Goal: Navigation & Orientation: Find specific page/section

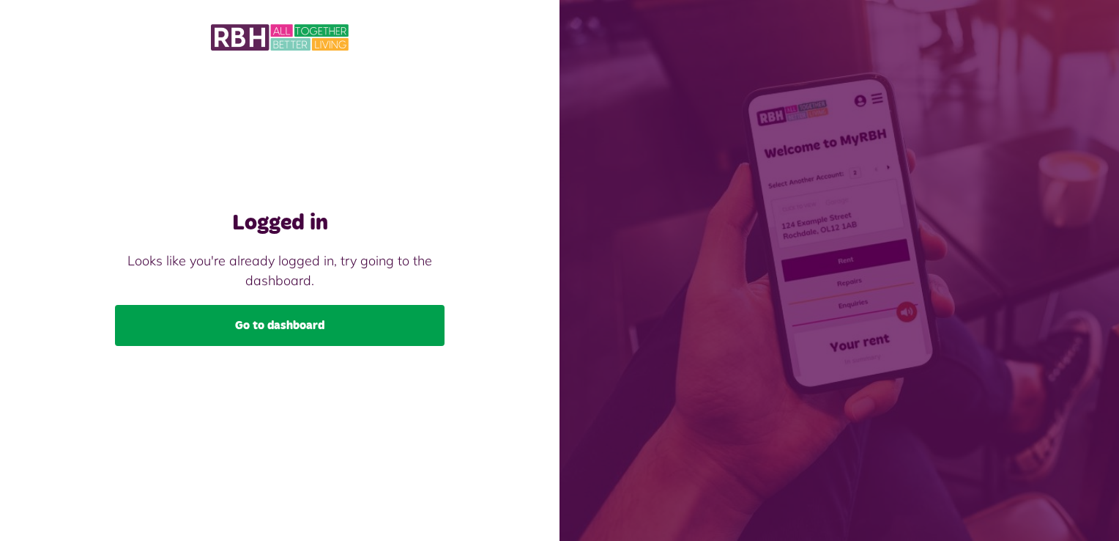
click at [296, 330] on link "Go to dashboard" at bounding box center [280, 325] width 330 height 41
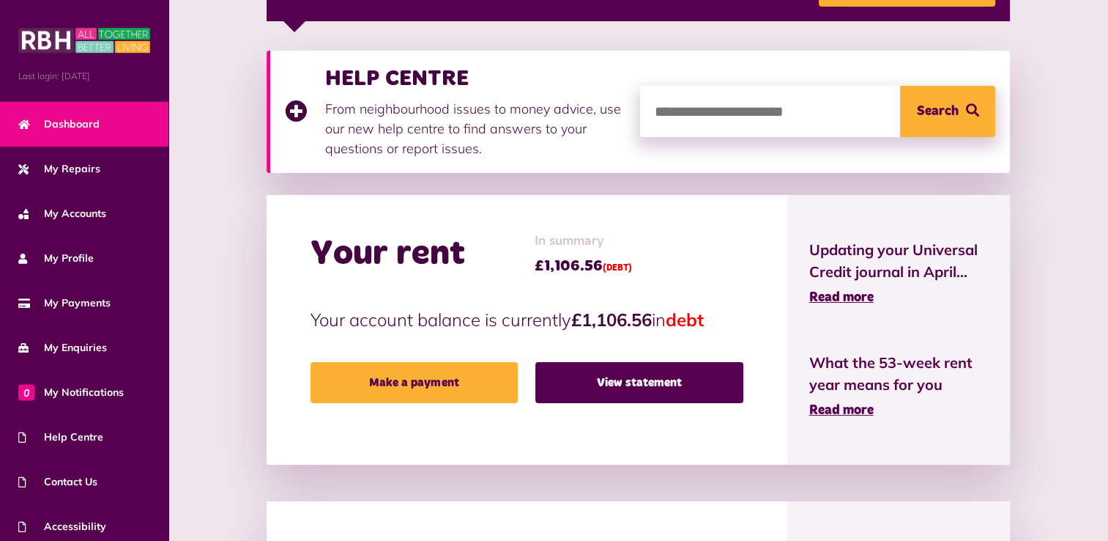
scroll to position [271, 0]
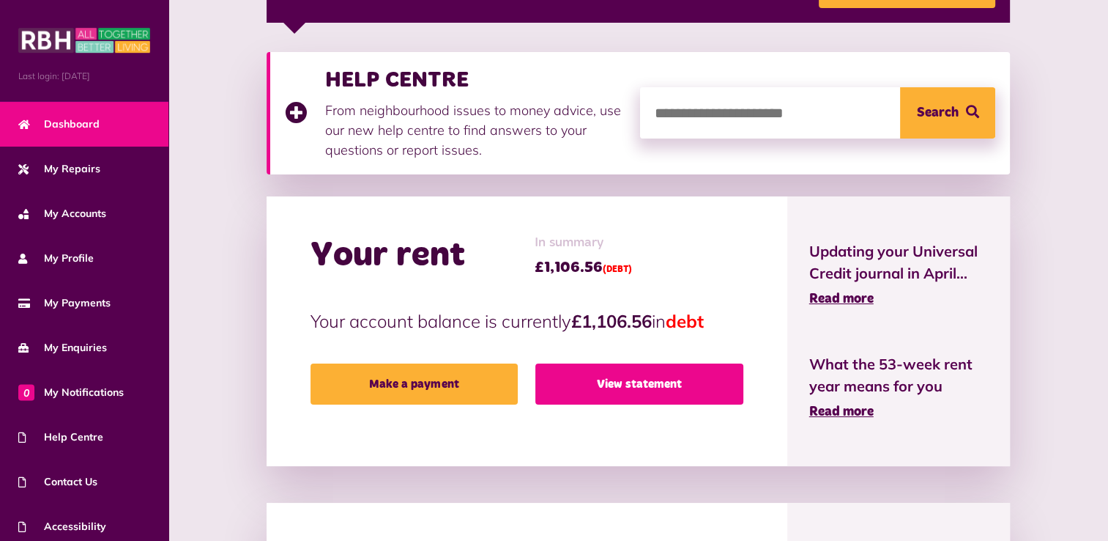
click at [714, 391] on link "View statement" at bounding box center [639, 383] width 208 height 41
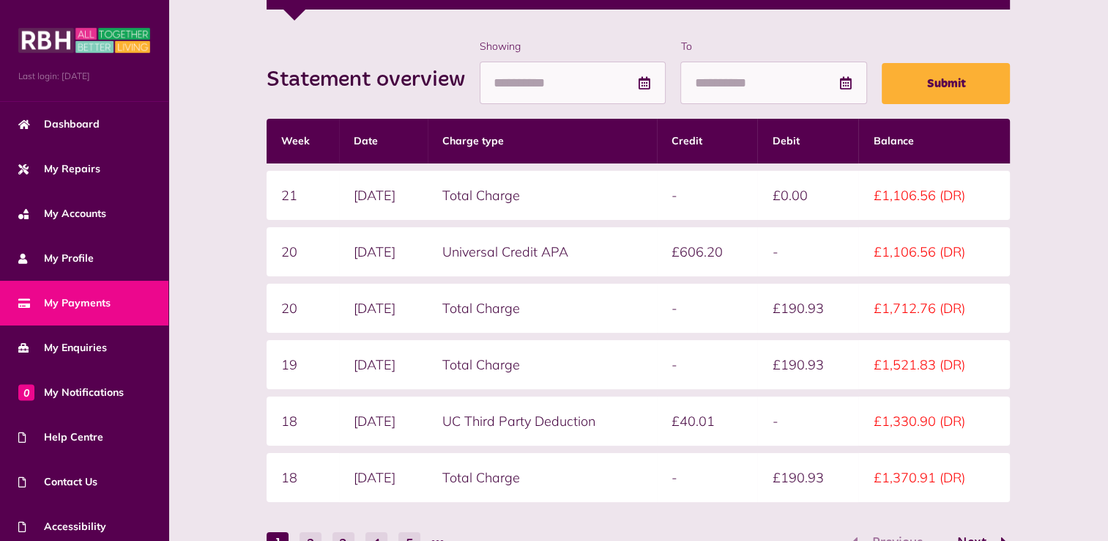
scroll to position [280, 0]
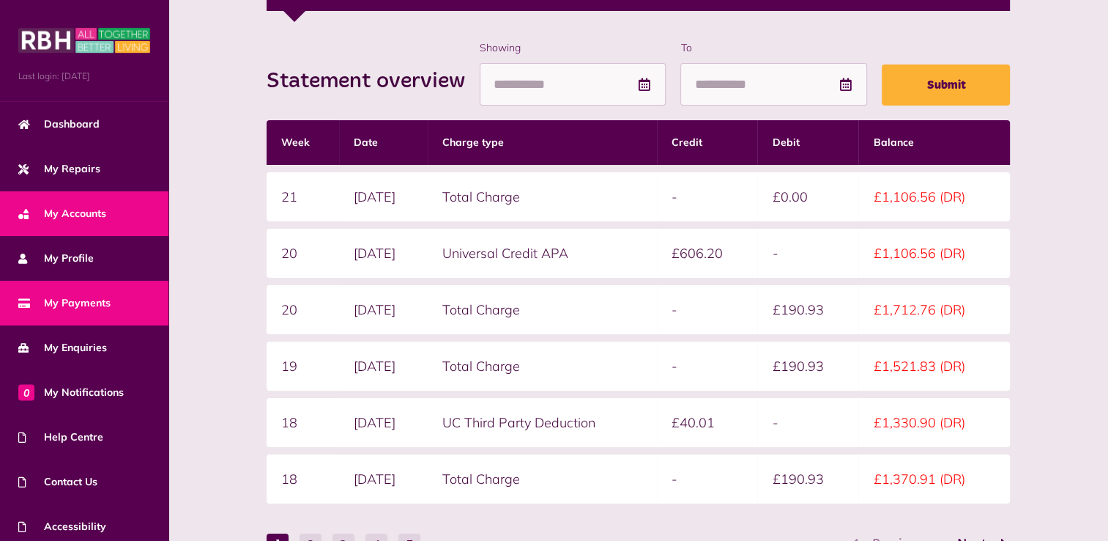
click at [102, 209] on span "My Accounts" at bounding box center [62, 213] width 88 height 15
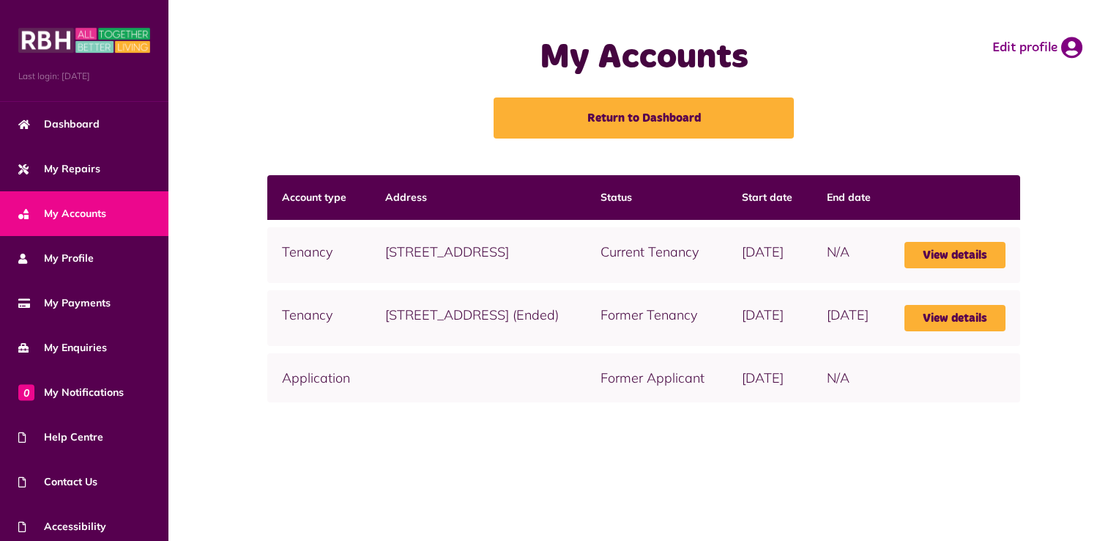
click at [1114, 10] on div "My Accounts Return to Dashboard Edit profile" at bounding box center [643, 87] width 951 height 175
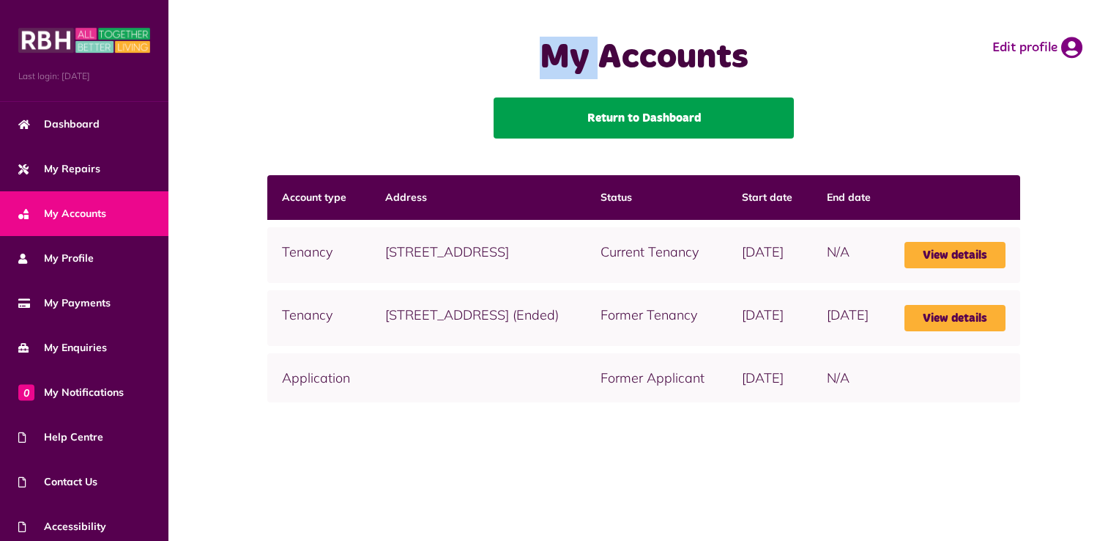
click at [636, 108] on link "Return to Dashboard" at bounding box center [644, 117] width 300 height 41
